Goal: Task Accomplishment & Management: Manage account settings

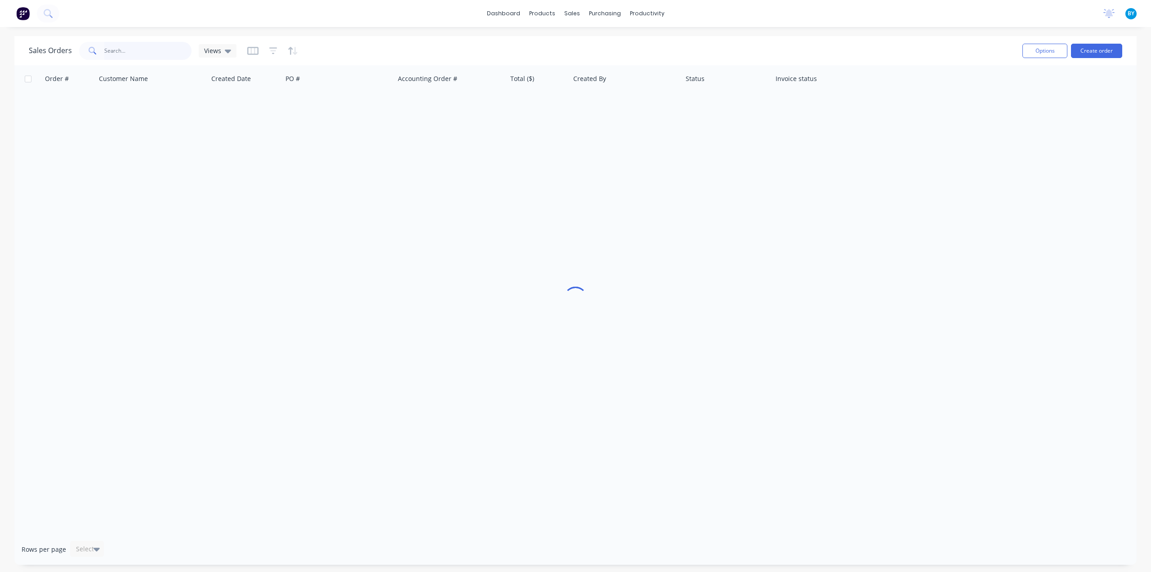
click at [123, 48] on input "text" at bounding box center [148, 51] width 88 height 18
type input "8"
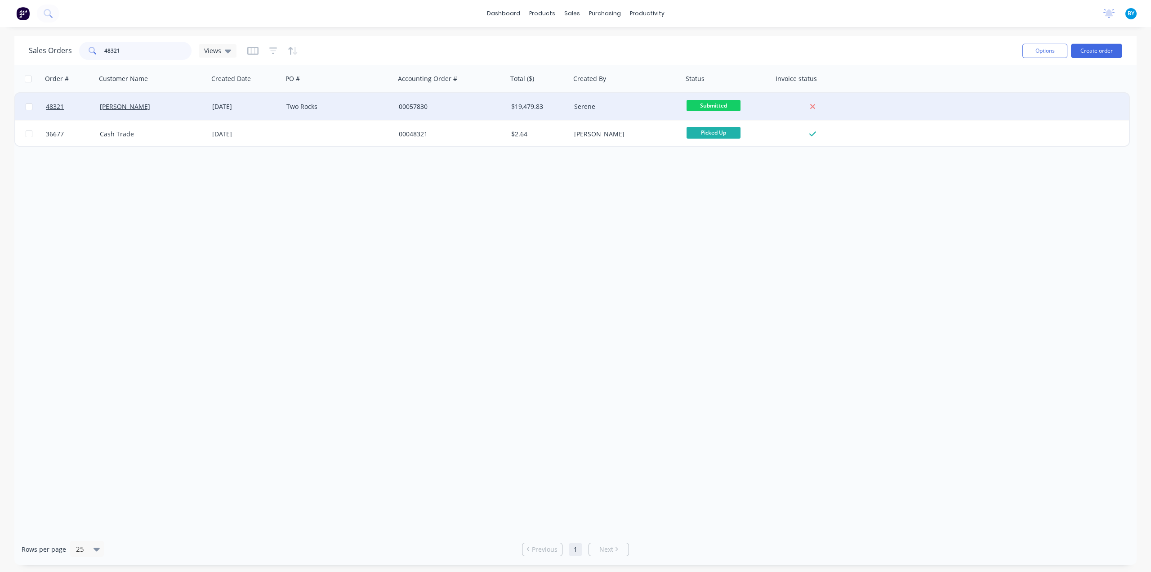
type input "48321"
click at [159, 99] on div "Chris Gu" at bounding box center [152, 106] width 112 height 27
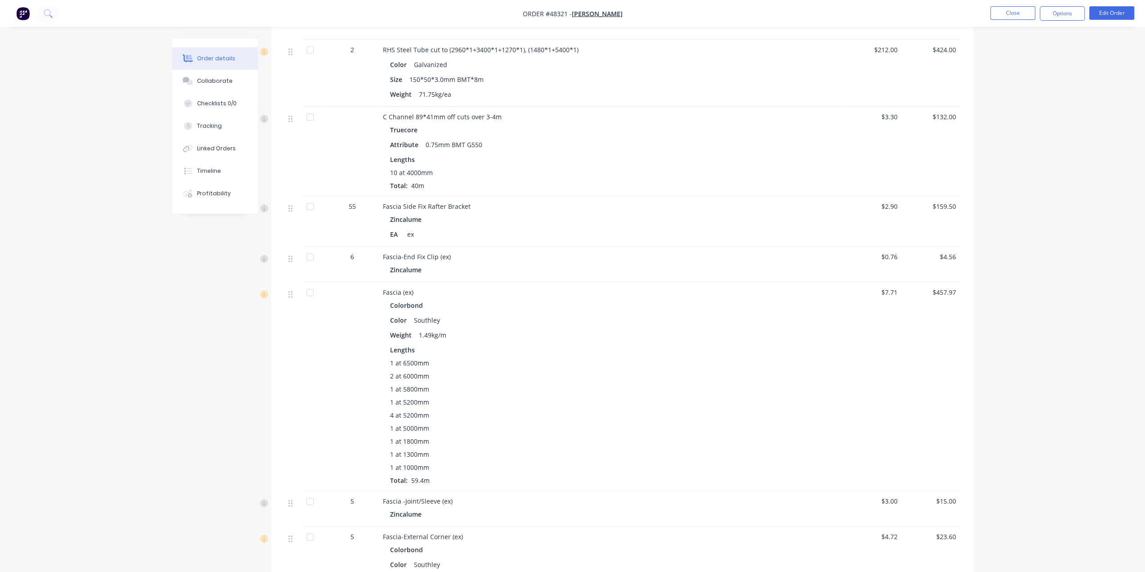
scroll to position [585, 0]
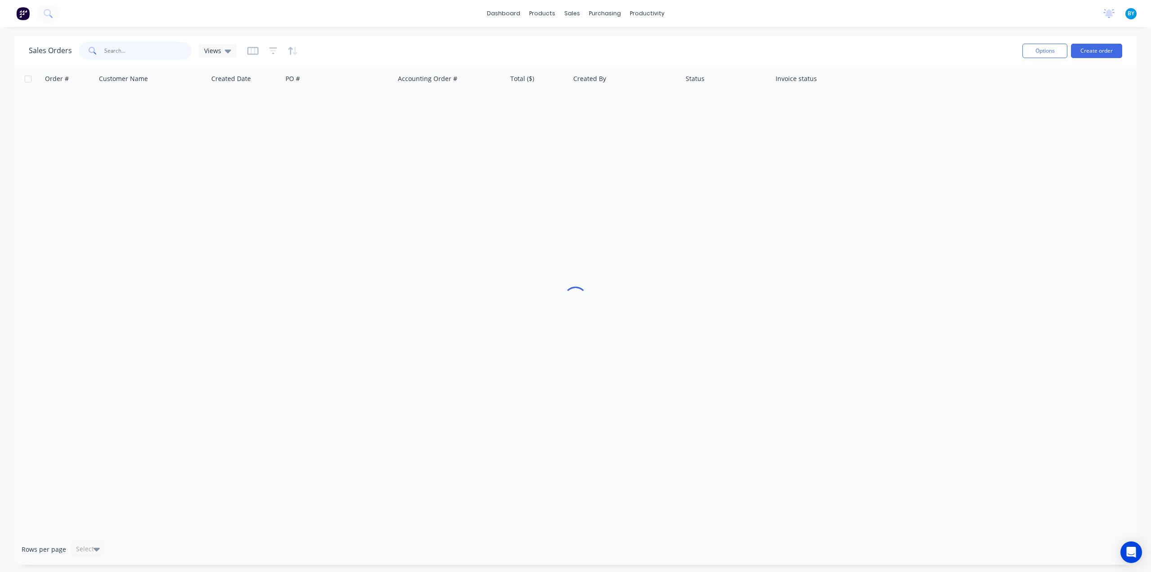
click at [158, 55] on input "text" at bounding box center [148, 51] width 88 height 18
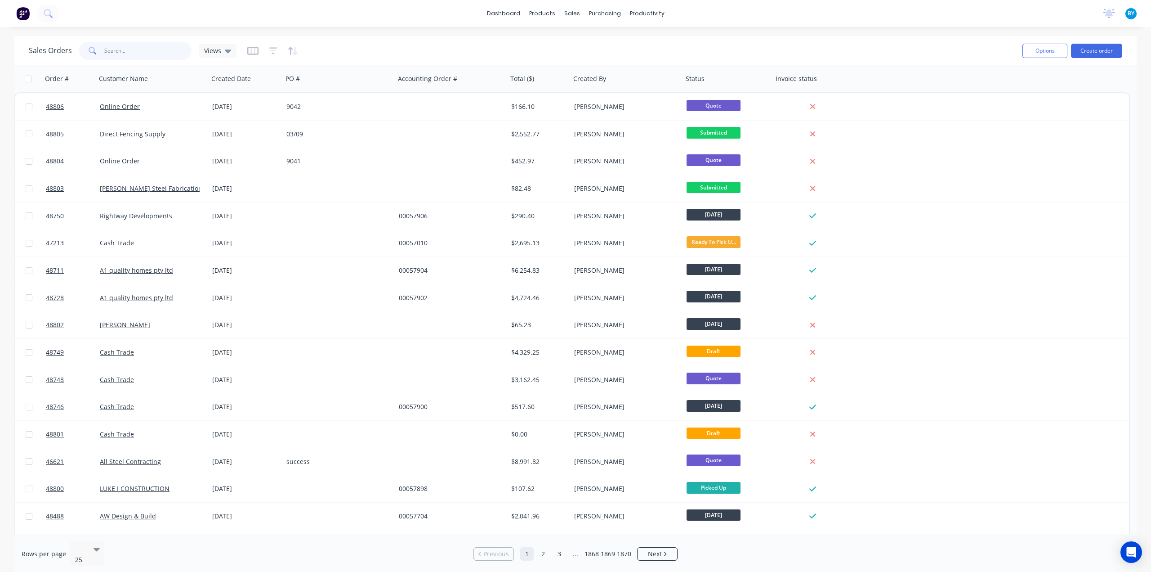
click at [131, 51] on input "text" at bounding box center [148, 51] width 88 height 18
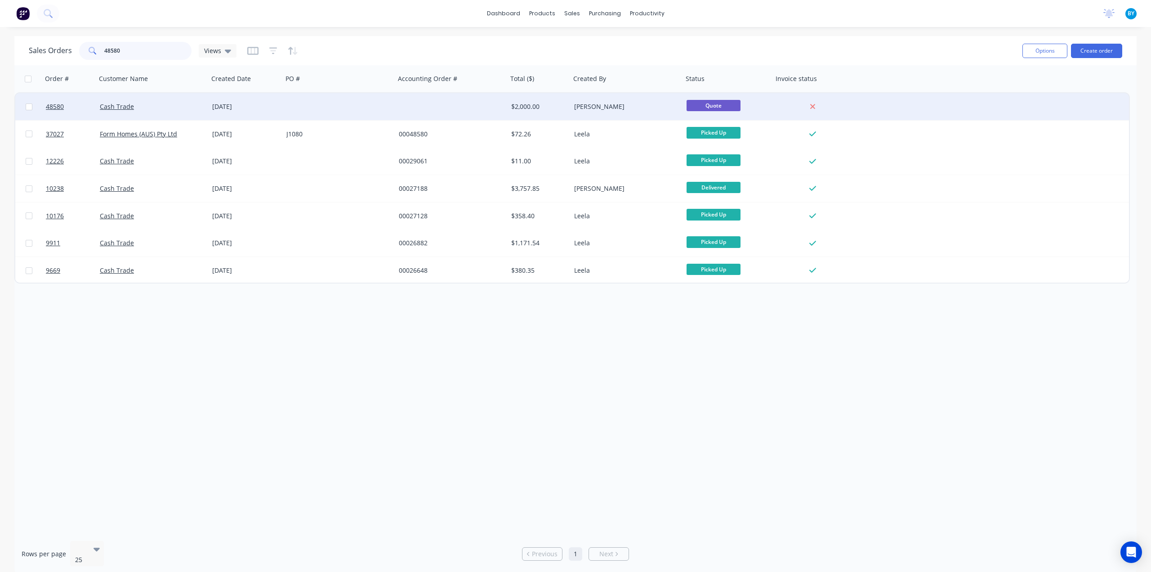
type input "48580"
click at [183, 109] on div "Cash Trade" at bounding box center [150, 106] width 100 height 9
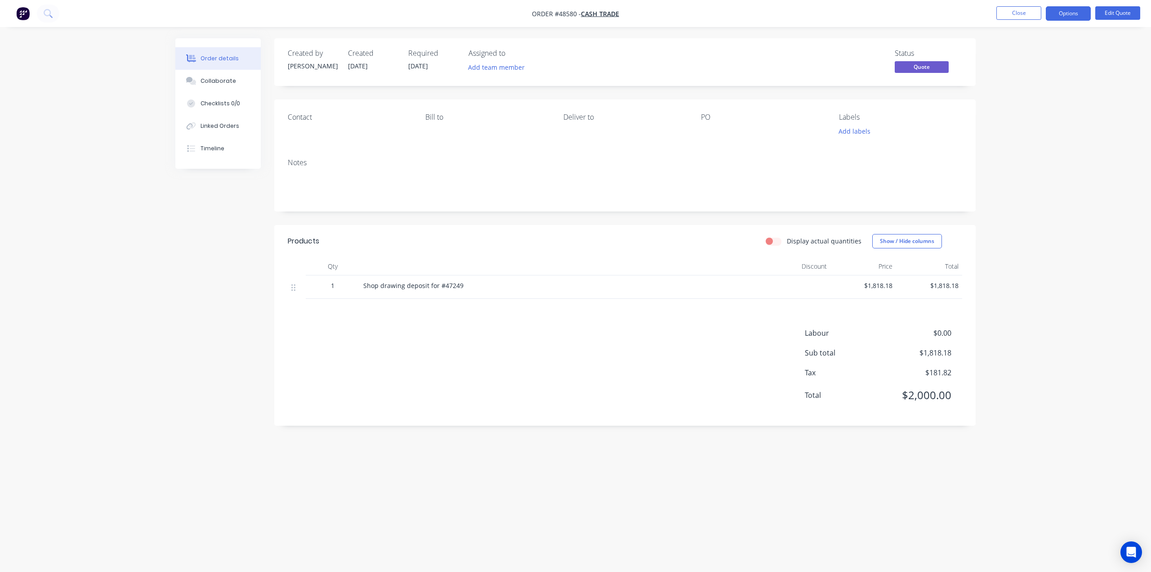
click at [247, 285] on div "Created by Bob Created 28/08/25 Required 28/08/25 Assigned to Add team member S…" at bounding box center [575, 268] width 800 height 461
click at [216, 125] on div "Linked Orders" at bounding box center [220, 126] width 39 height 8
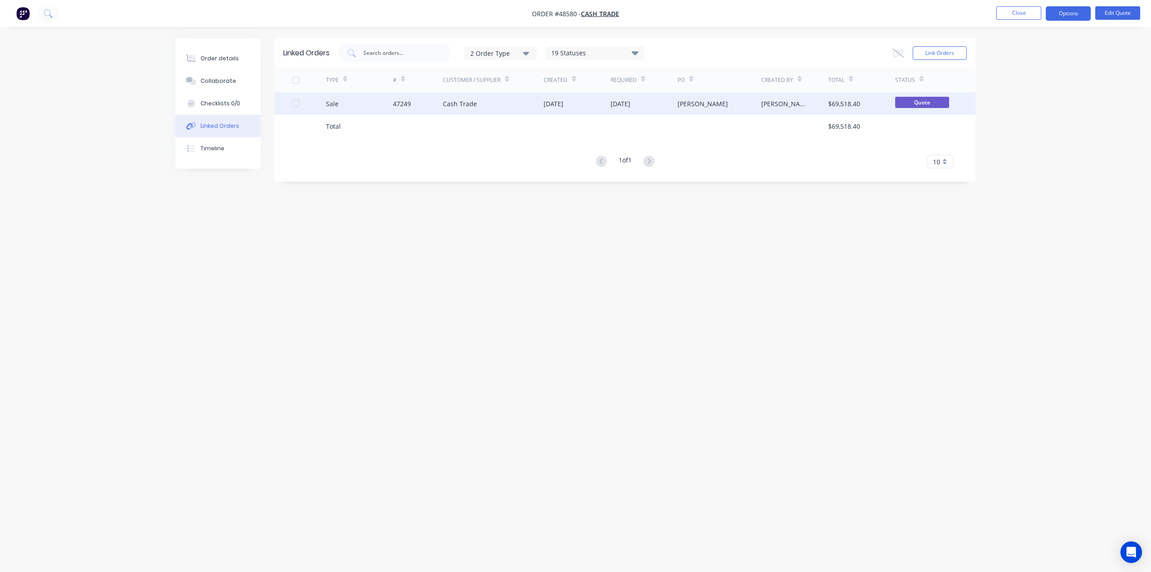
click at [533, 110] on div "Cash Trade" at bounding box center [493, 103] width 101 height 22
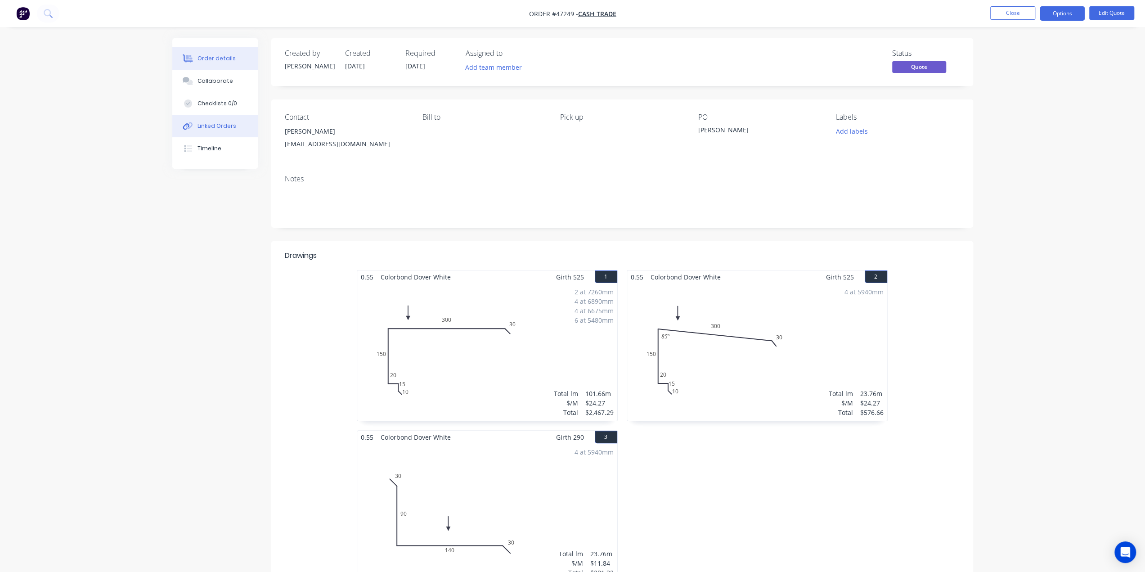
click at [217, 131] on button "Linked Orders" at bounding box center [214, 126] width 85 height 22
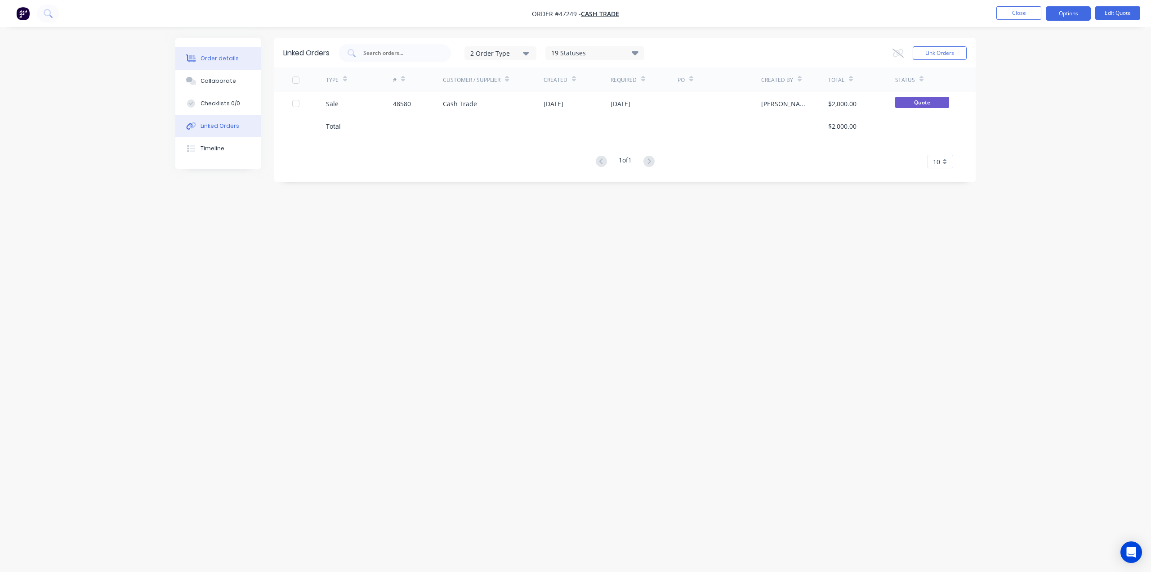
click at [214, 62] on div "Order details" at bounding box center [220, 58] width 38 height 8
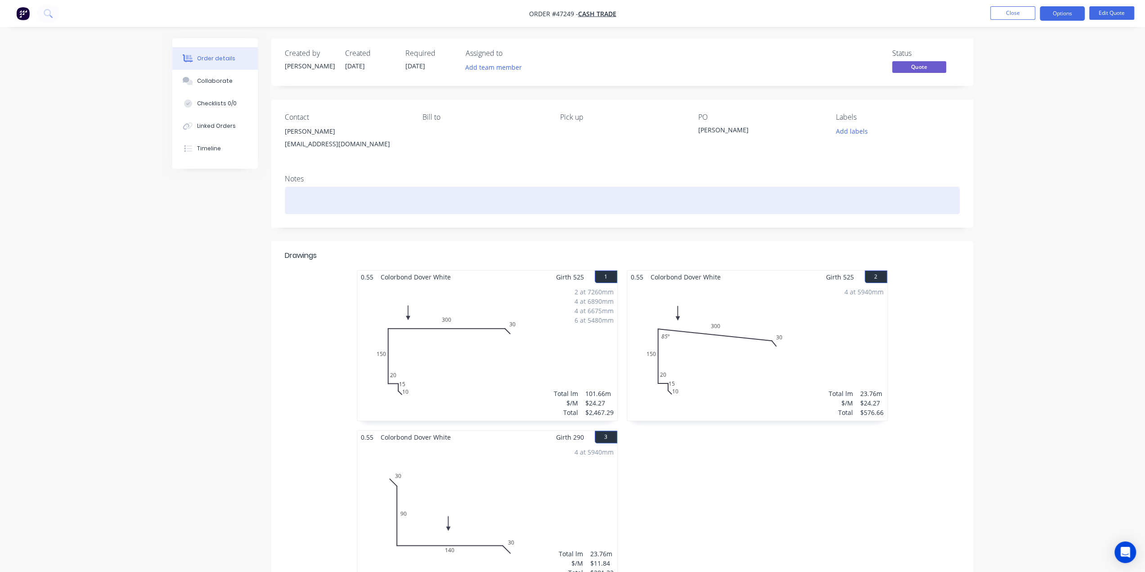
click at [613, 211] on div at bounding box center [622, 200] width 675 height 27
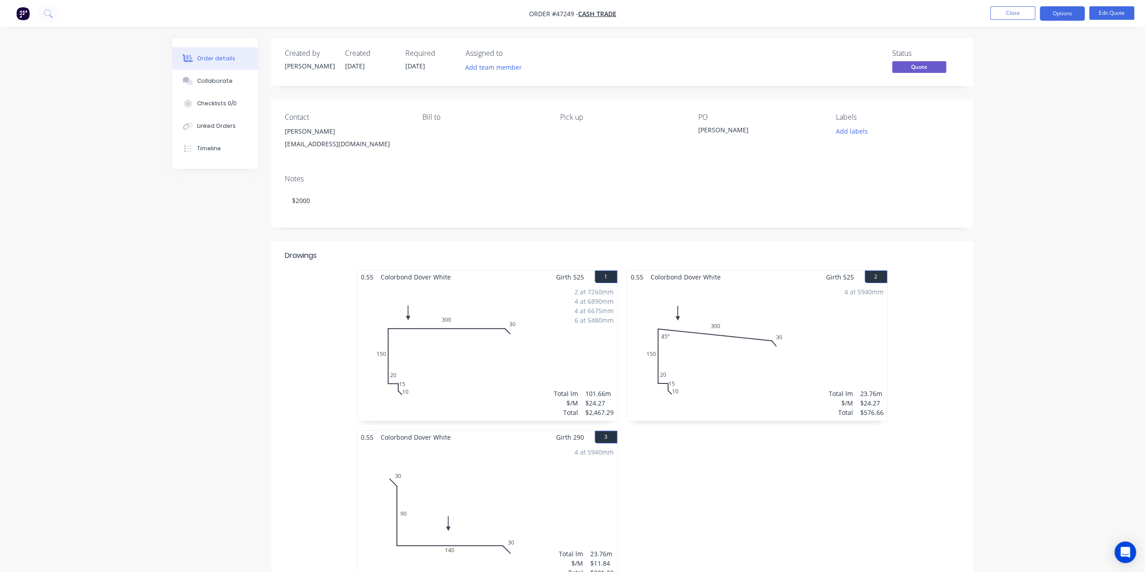
drag, startPoint x: 1038, startPoint y: 463, endPoint x: 1033, endPoint y: 461, distance: 5.3
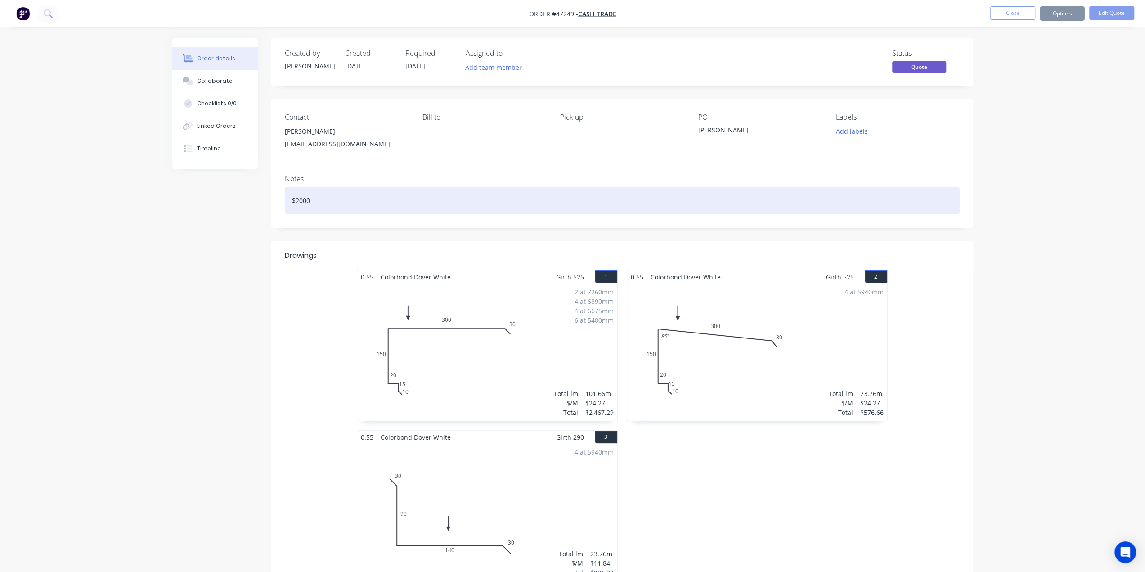
click at [361, 205] on div "$2000" at bounding box center [622, 200] width 675 height 27
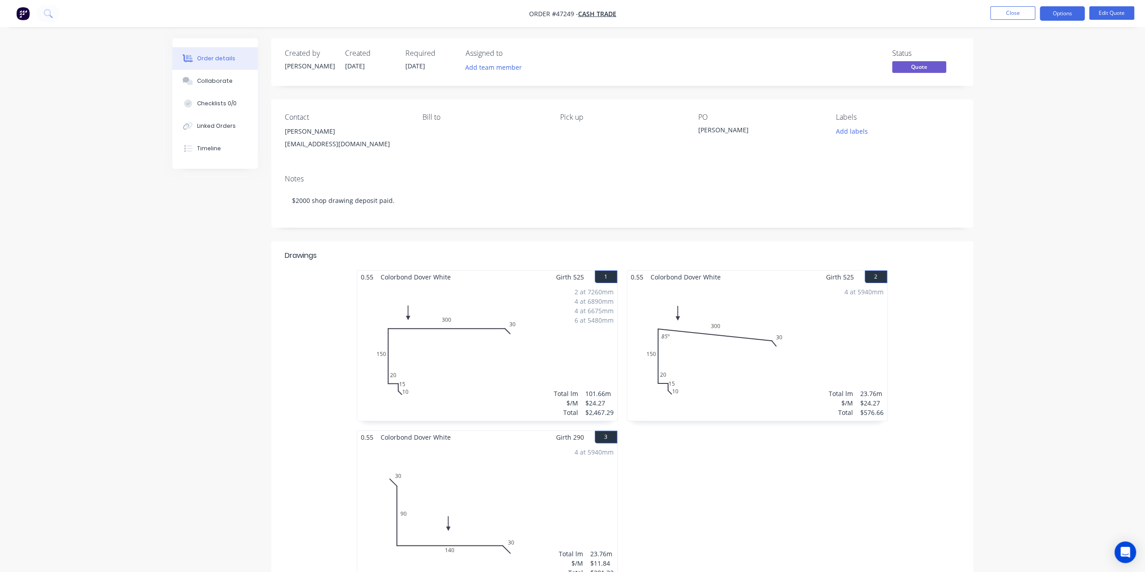
click at [1055, 14] on button "Options" at bounding box center [1061, 13] width 45 height 14
click at [1016, 107] on div "Convert to Order" at bounding box center [1034, 108] width 83 height 13
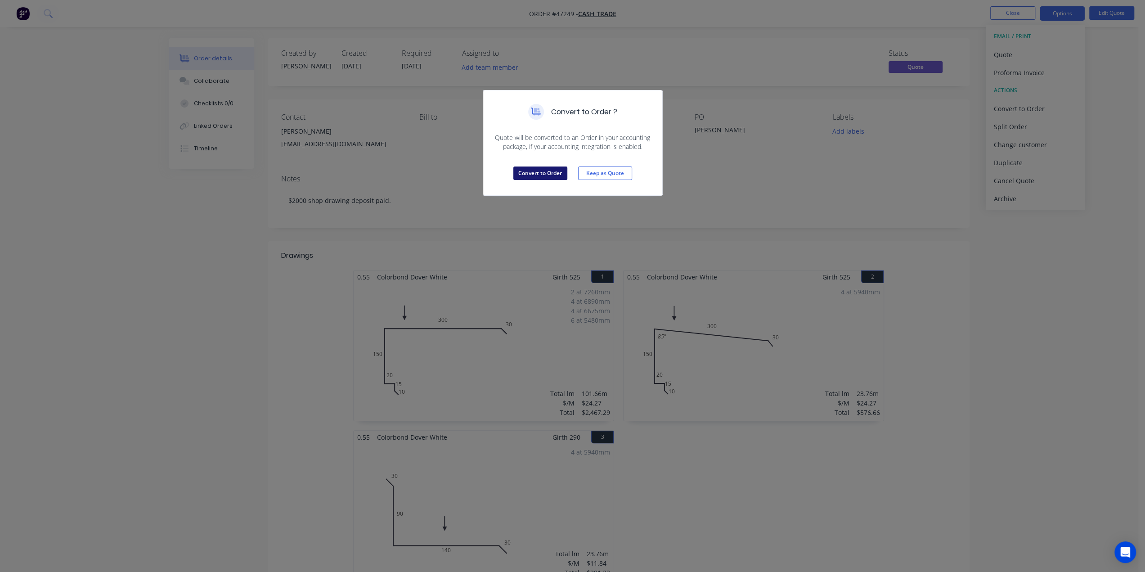
click at [550, 173] on button "Convert to Order" at bounding box center [540, 172] width 54 height 13
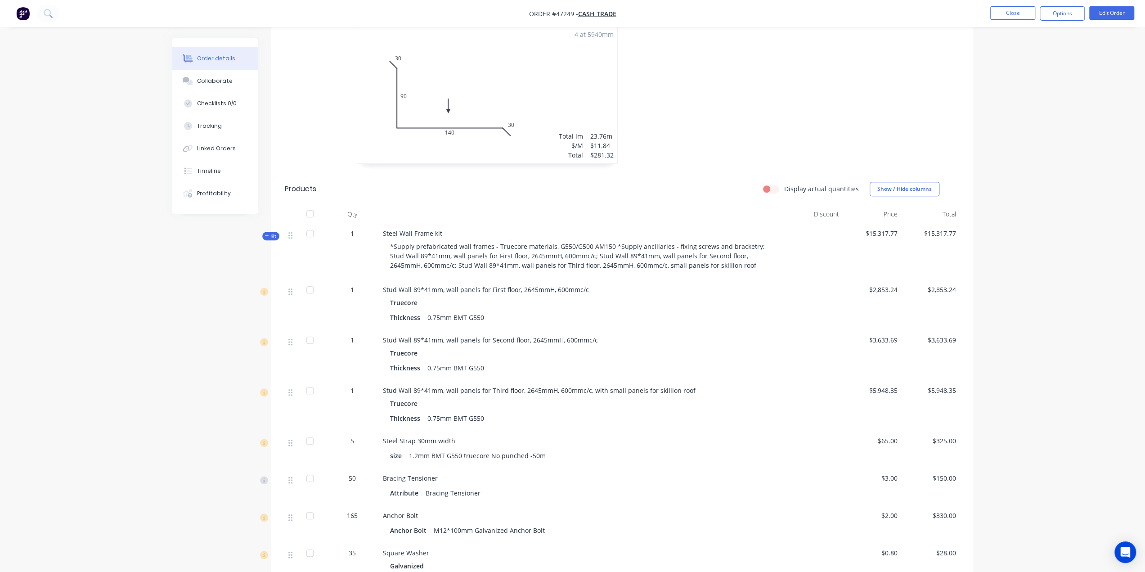
scroll to position [479, 0]
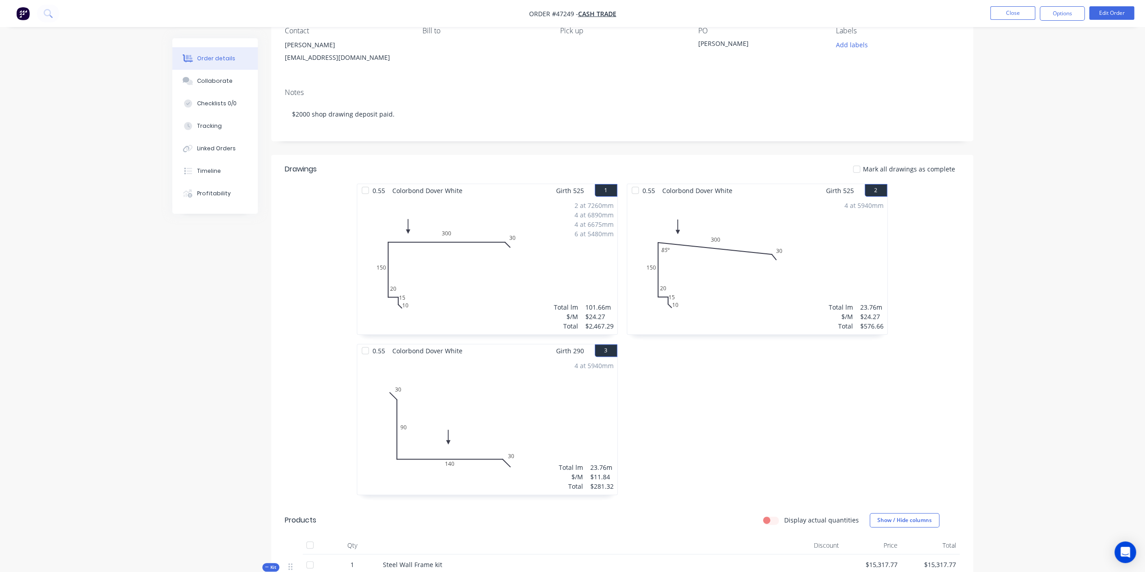
scroll to position [15, 0]
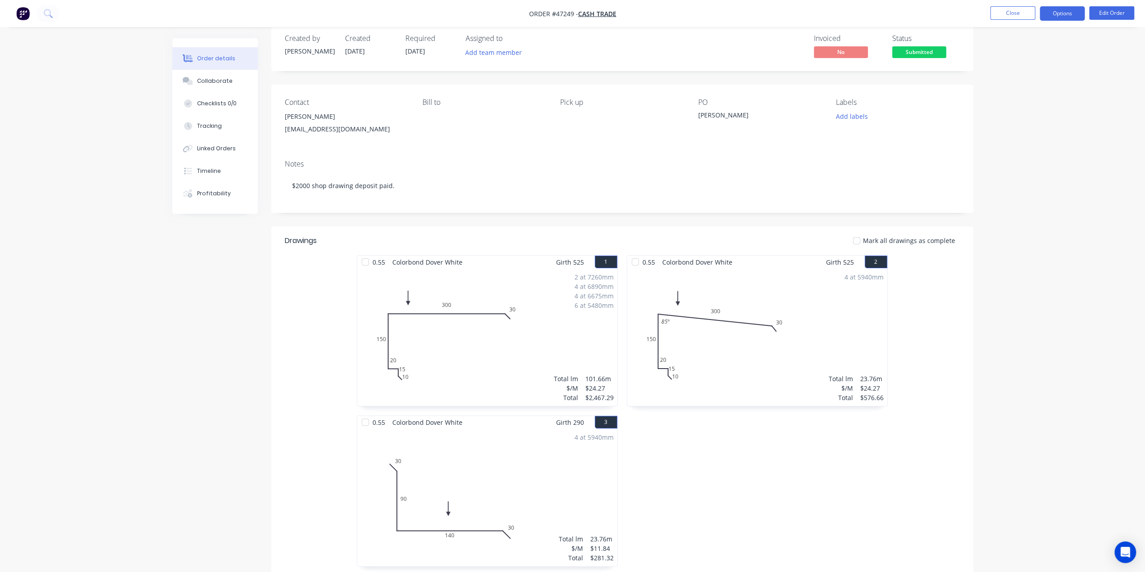
click at [1057, 14] on button "Options" at bounding box center [1061, 13] width 45 height 14
click at [1038, 54] on div "Invoice" at bounding box center [1034, 54] width 83 height 13
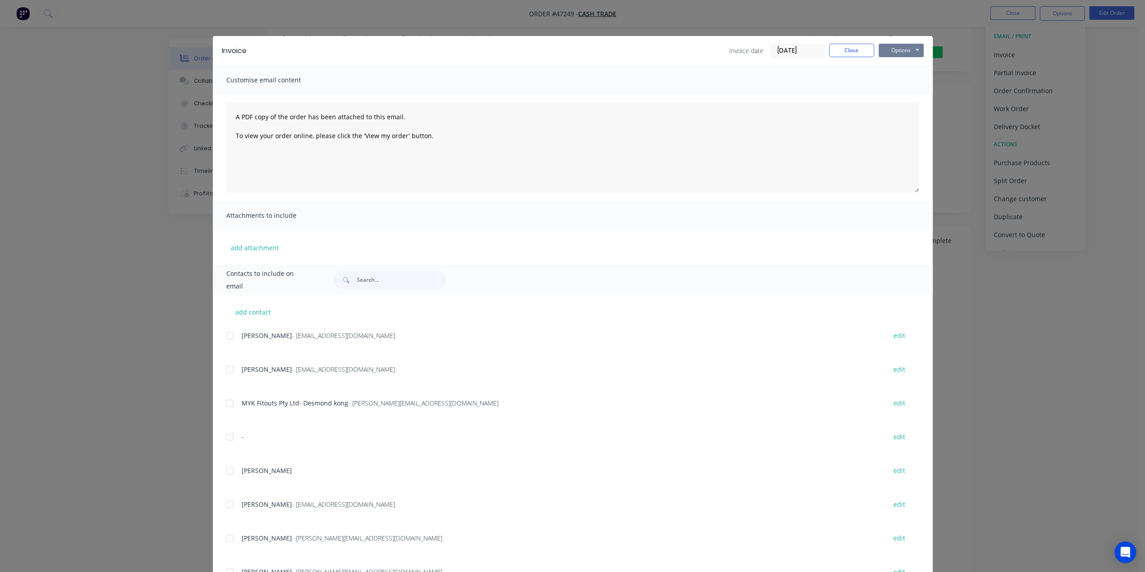
click at [896, 48] on button "Options" at bounding box center [900, 50] width 45 height 13
click at [894, 81] on button "Print" at bounding box center [907, 81] width 58 height 15
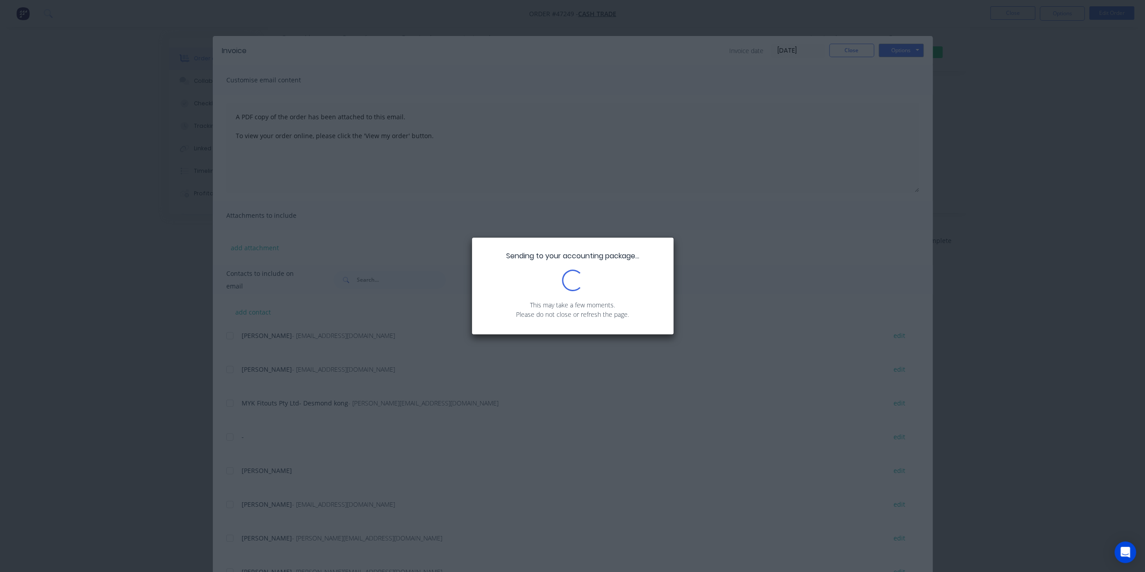
click at [1010, 458] on div "Sending to your accounting package... Loading... This may take a few moments. P…" at bounding box center [572, 286] width 1145 height 572
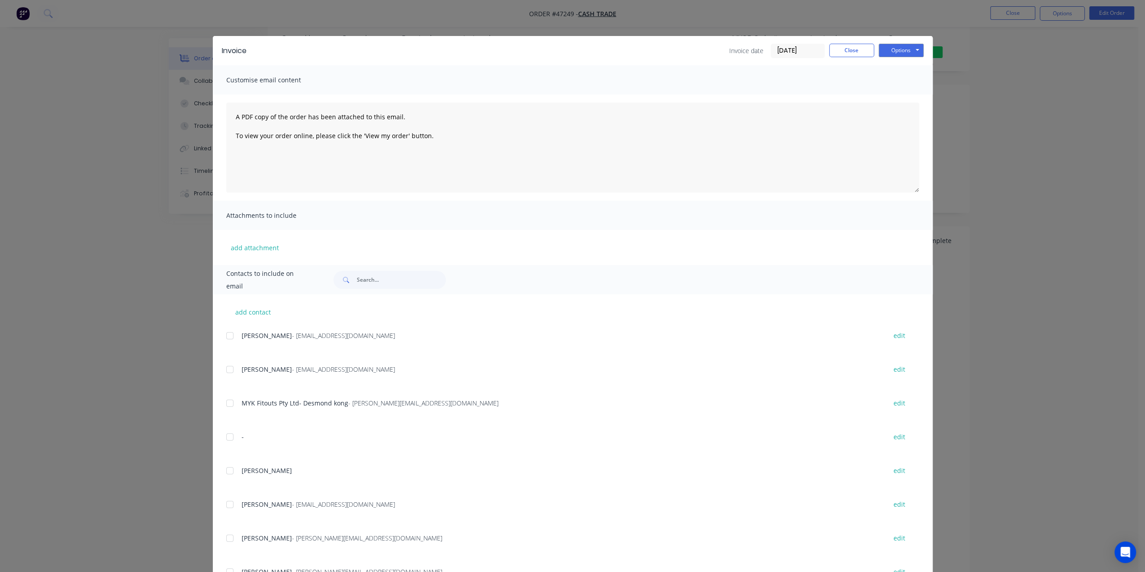
click at [995, 119] on div "Invoice Invoice date 03/09/25 Close Options Preview Print Email Customise email…" at bounding box center [572, 286] width 1145 height 572
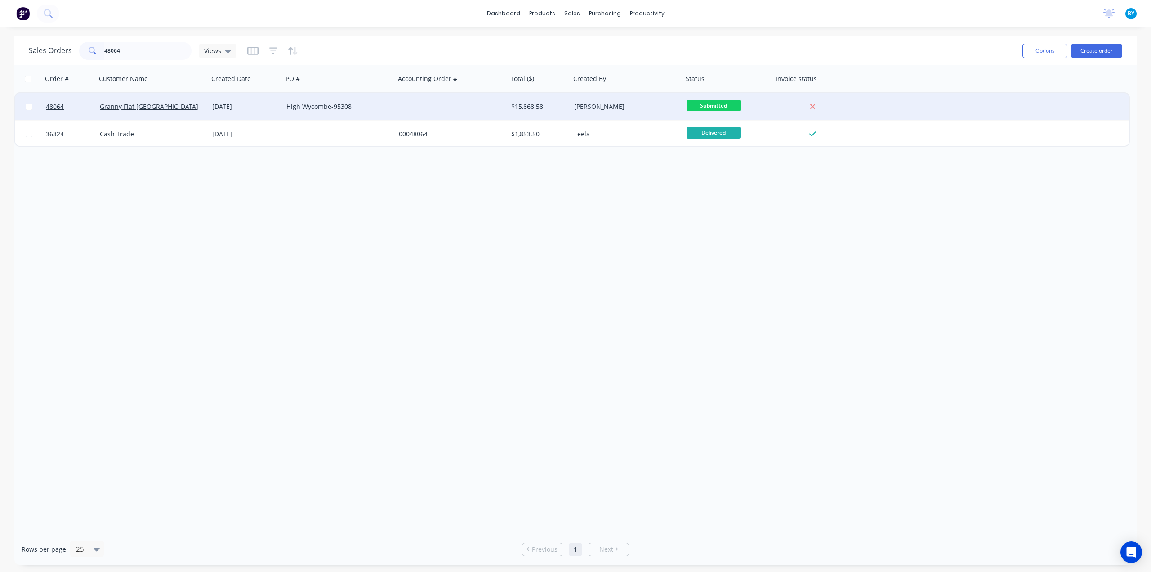
type input "48064"
click at [183, 109] on div "Granny Flat WA" at bounding box center [150, 106] width 100 height 9
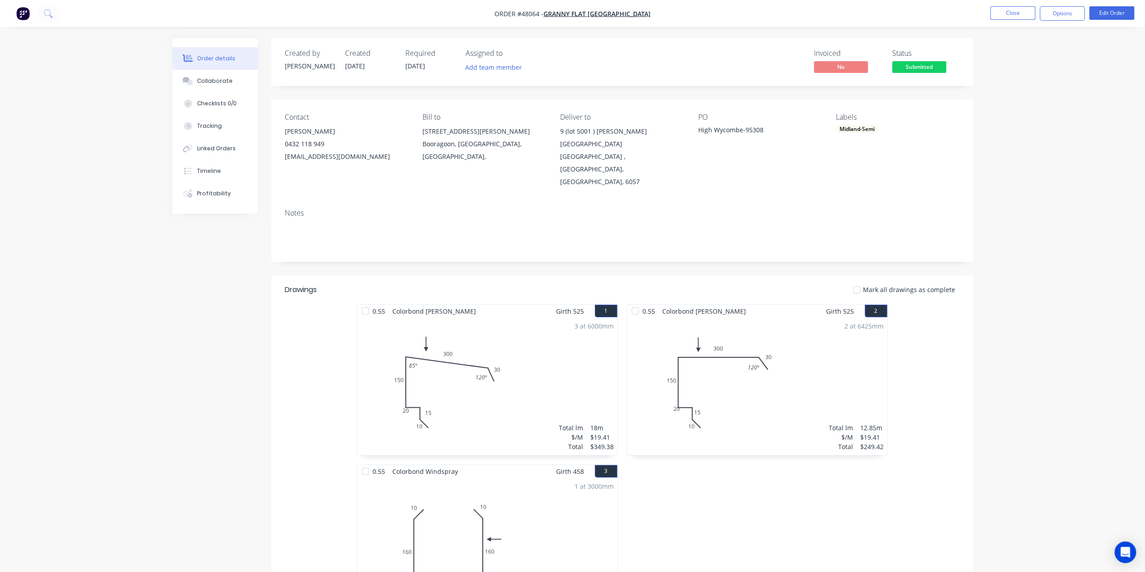
click at [224, 146] on div "Linked Orders" at bounding box center [216, 148] width 39 height 8
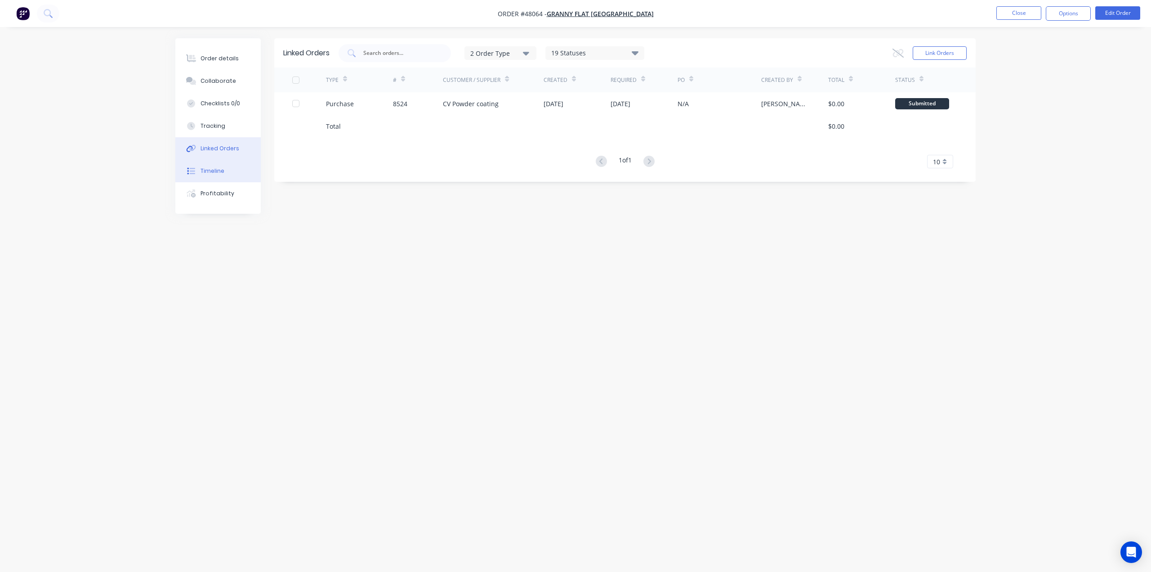
click at [225, 175] on button "Timeline" at bounding box center [217, 171] width 85 height 22
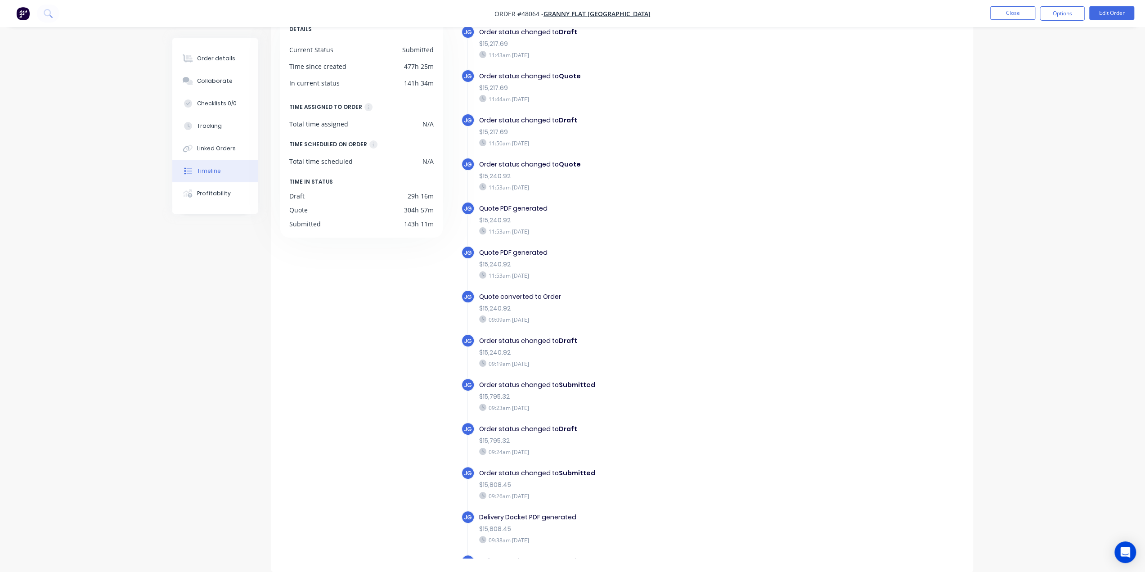
scroll to position [168, 0]
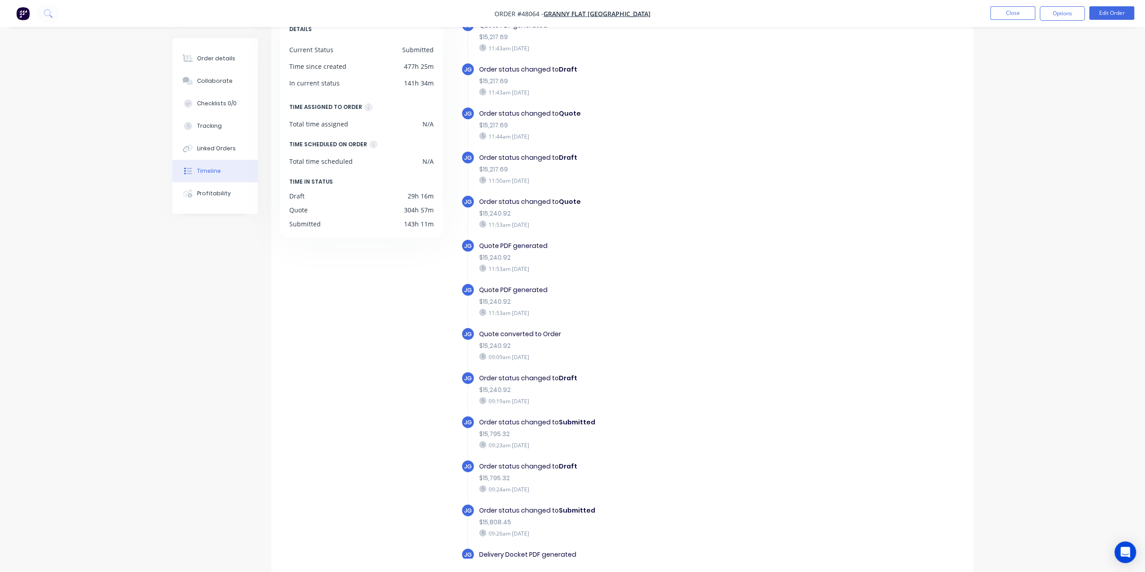
drag, startPoint x: 989, startPoint y: 209, endPoint x: 538, endPoint y: 72, distance: 472.0
click at [989, 209] on div "Order details Collaborate Checklists 0/0 Tracking Linked Orders Timeline Profit…" at bounding box center [572, 255] width 1145 height 633
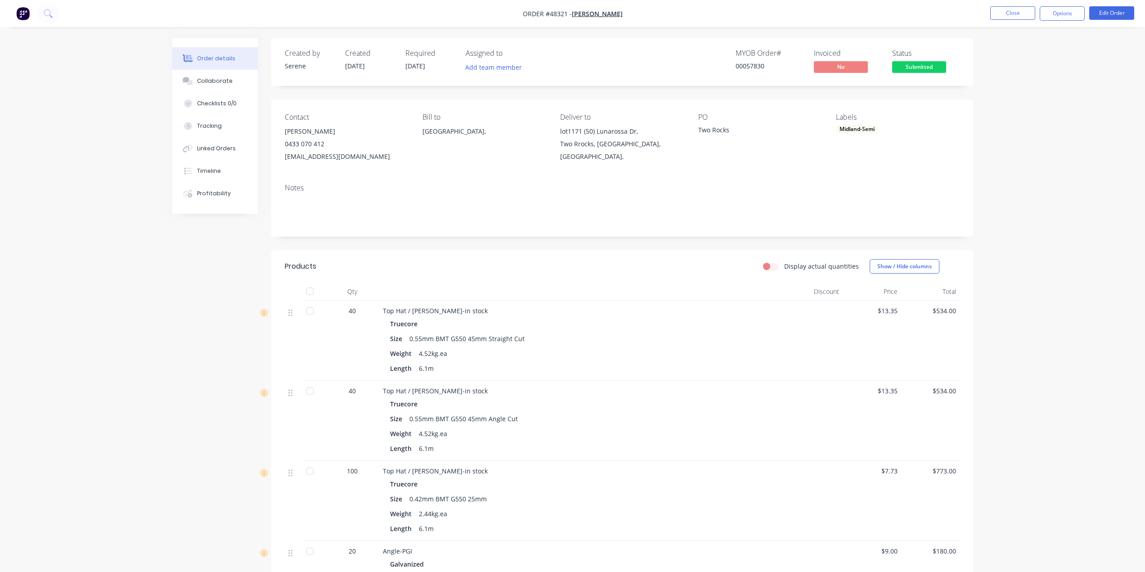
scroll to position [585, 0]
